Goal: Check status

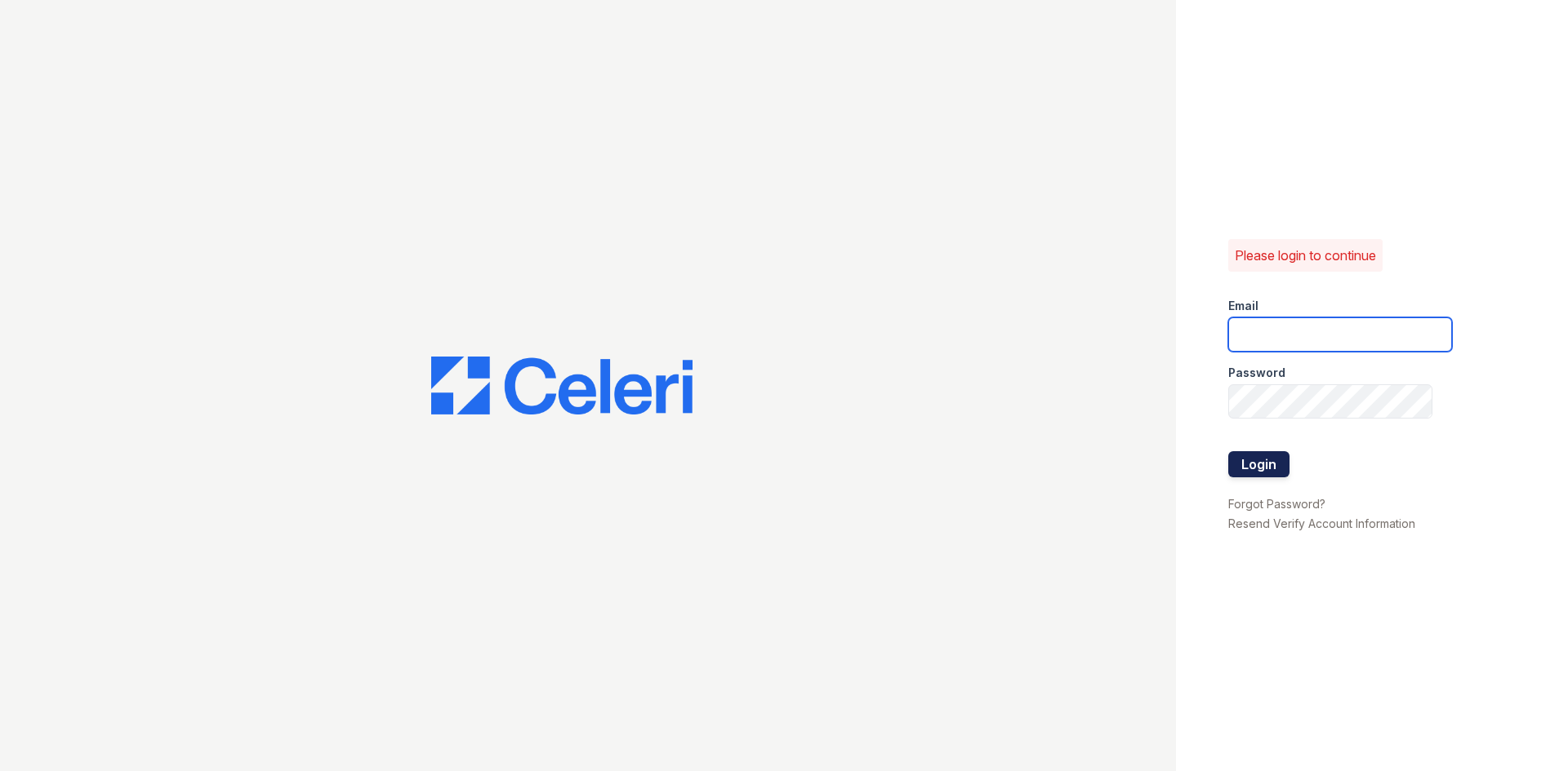
type input "SILVERCREEK.PM@CAFMANAGEMENT.COM"
click at [1250, 454] on button "Login" at bounding box center [1258, 465] width 61 height 26
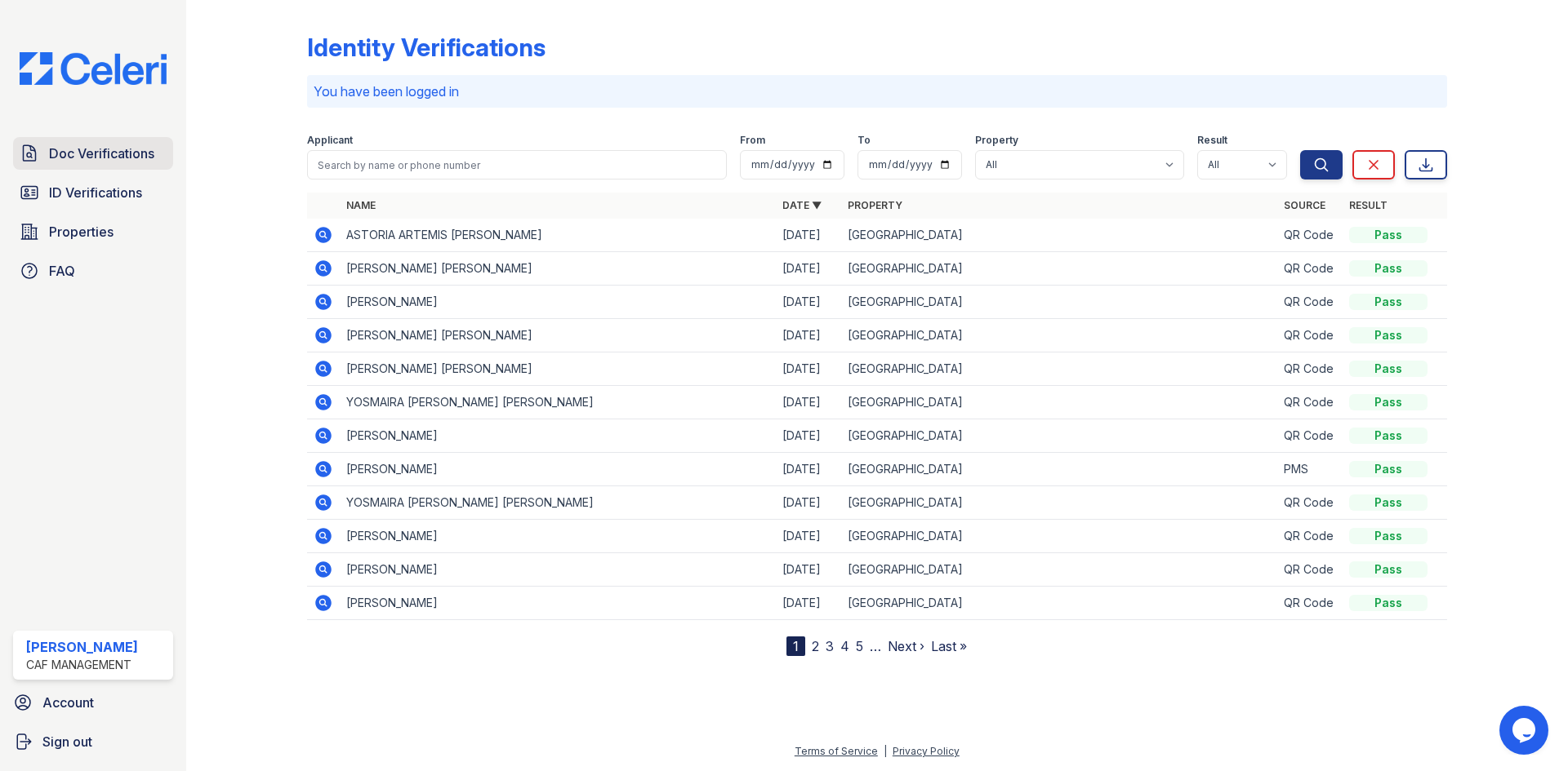
click at [106, 148] on span "Doc Verifications" at bounding box center [101, 153] width 105 height 20
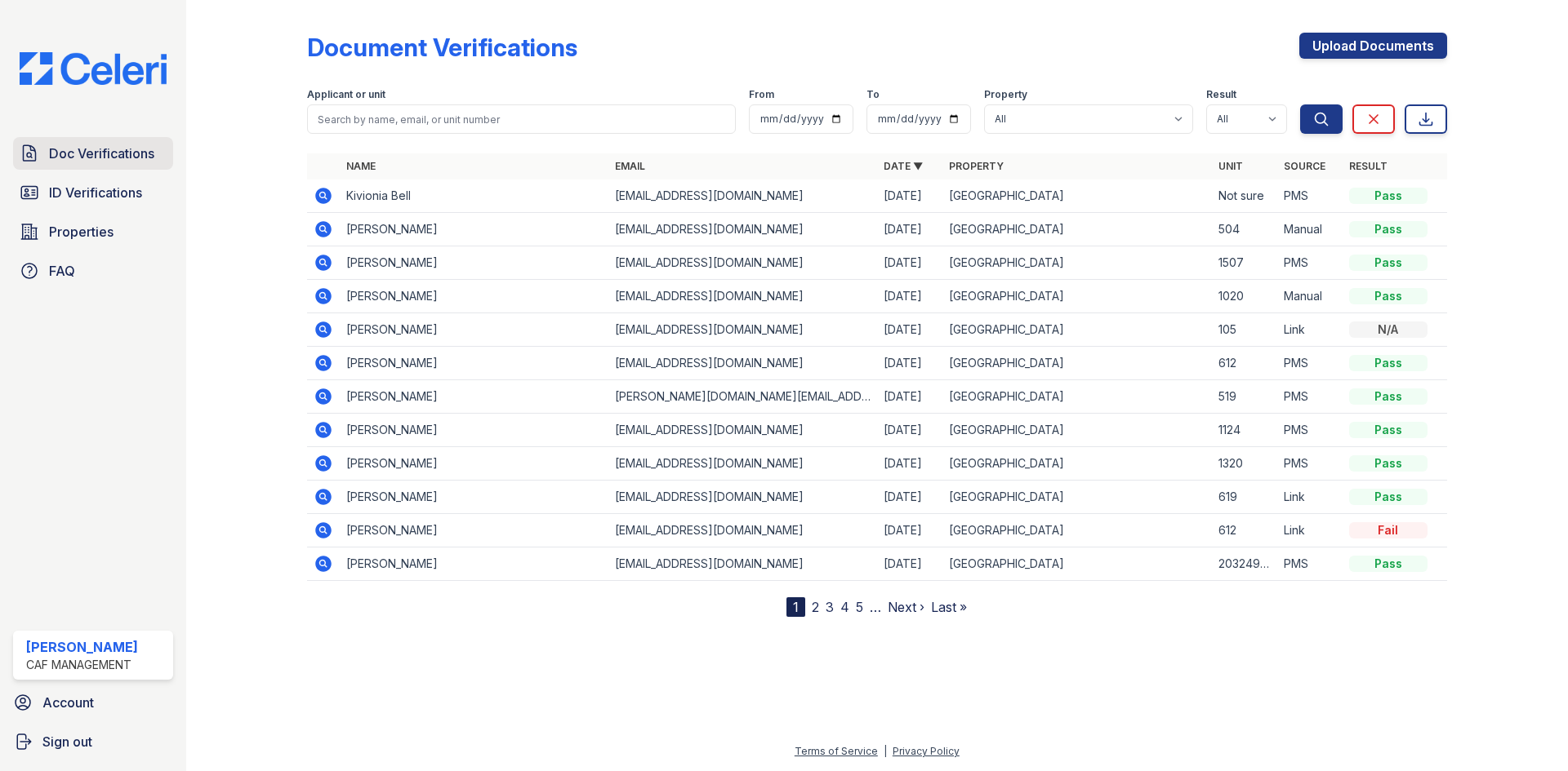
click at [89, 149] on span "Doc Verifications" at bounding box center [101, 153] width 105 height 20
click at [324, 198] on icon at bounding box center [323, 195] width 16 height 16
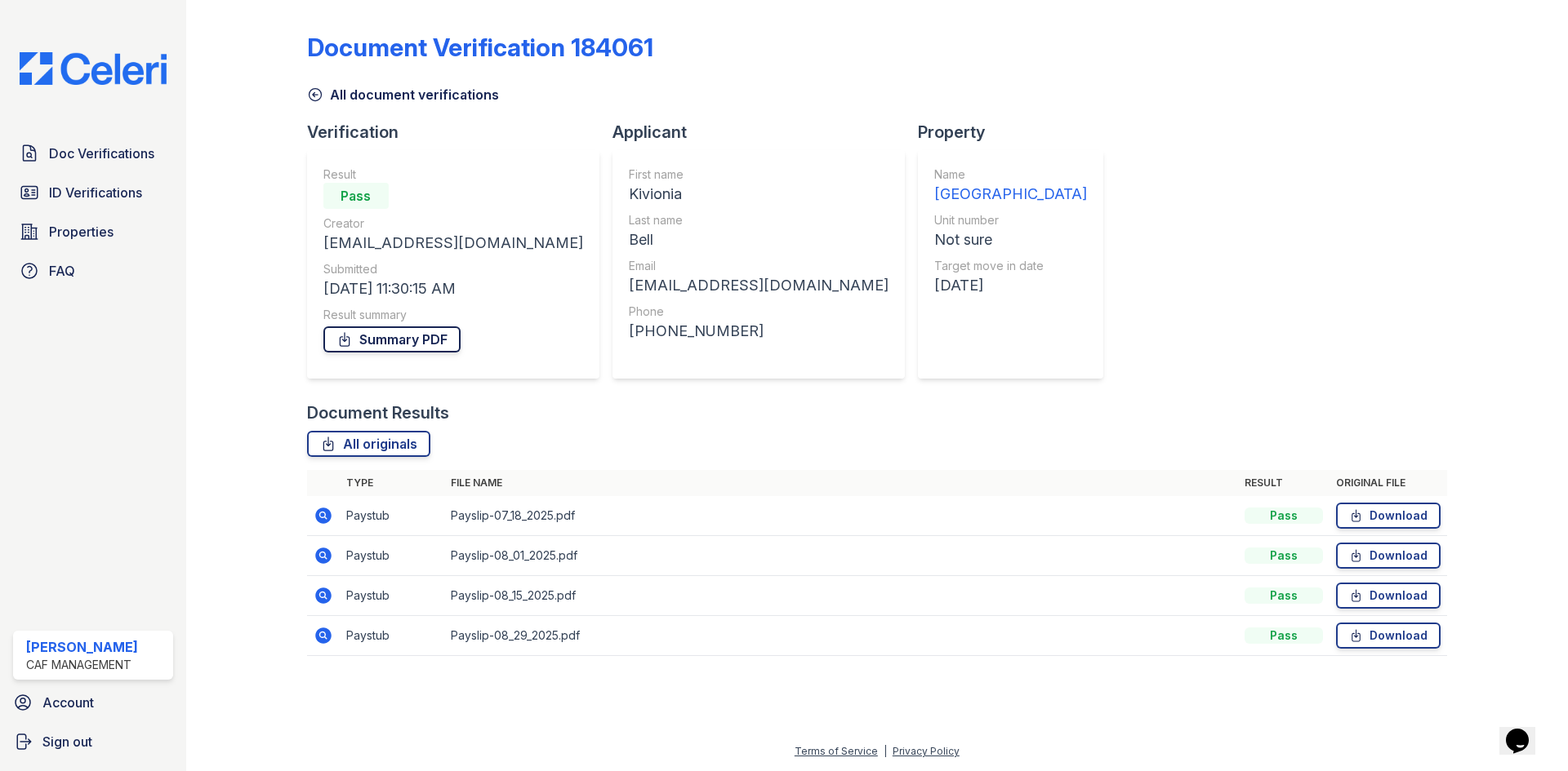
click at [403, 334] on link "Summary PDF" at bounding box center [392, 340] width 137 height 26
click at [75, 190] on span "ID Verifications" at bounding box center [95, 193] width 93 height 20
